Goal: Information Seeking & Learning: Learn about a topic

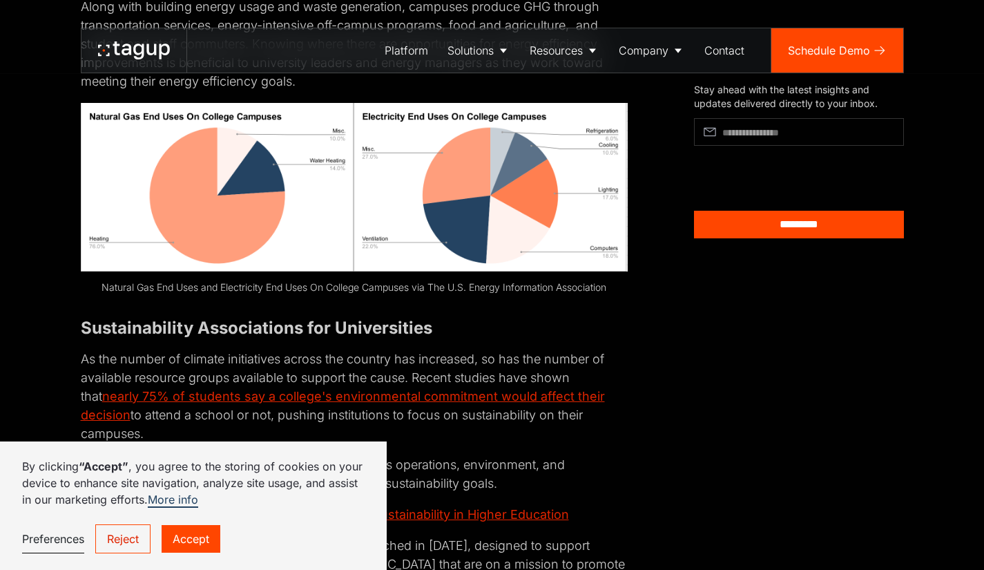
scroll to position [1893, 0]
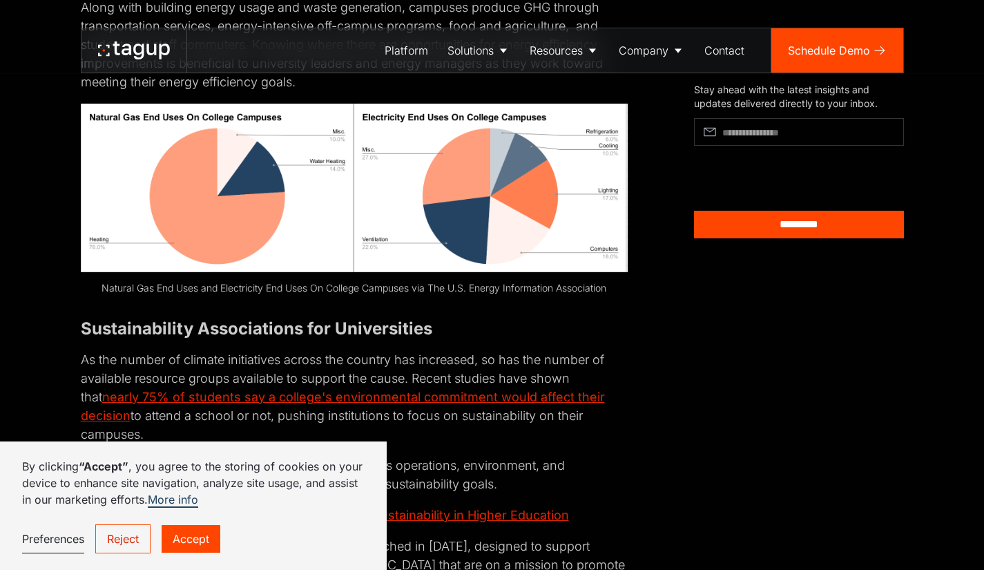
click at [523, 241] on img at bounding box center [354, 188] width 547 height 168
click at [131, 545] on link "Reject" at bounding box center [122, 538] width 55 height 29
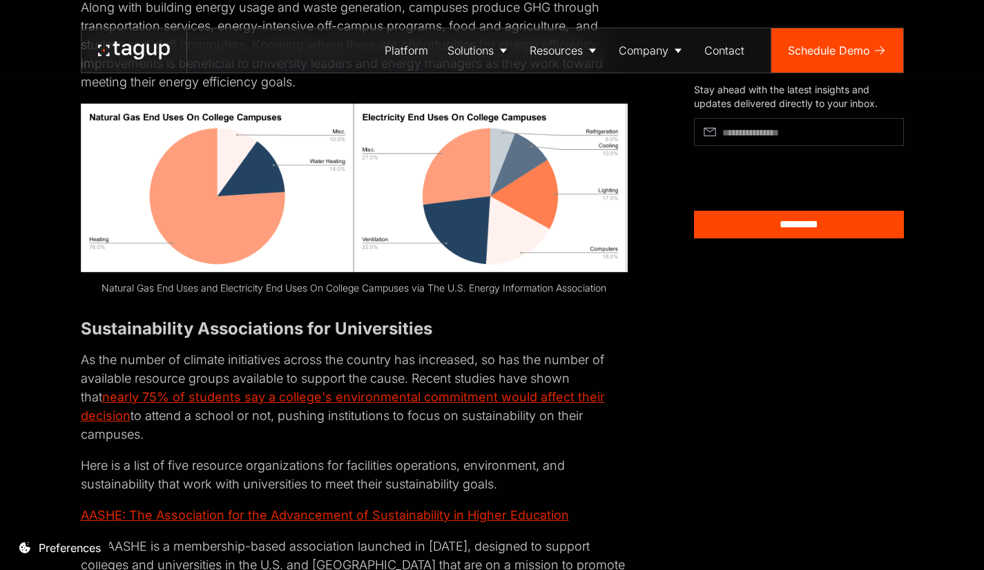
click at [385, 182] on img at bounding box center [354, 188] width 547 height 168
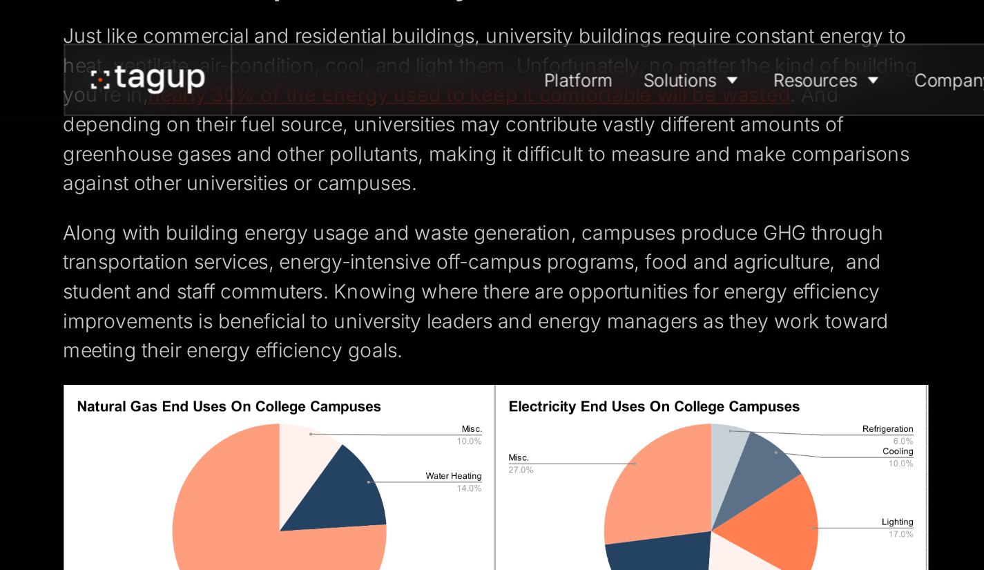
scroll to position [1676, 0]
